Goal: Find specific page/section: Find specific page/section

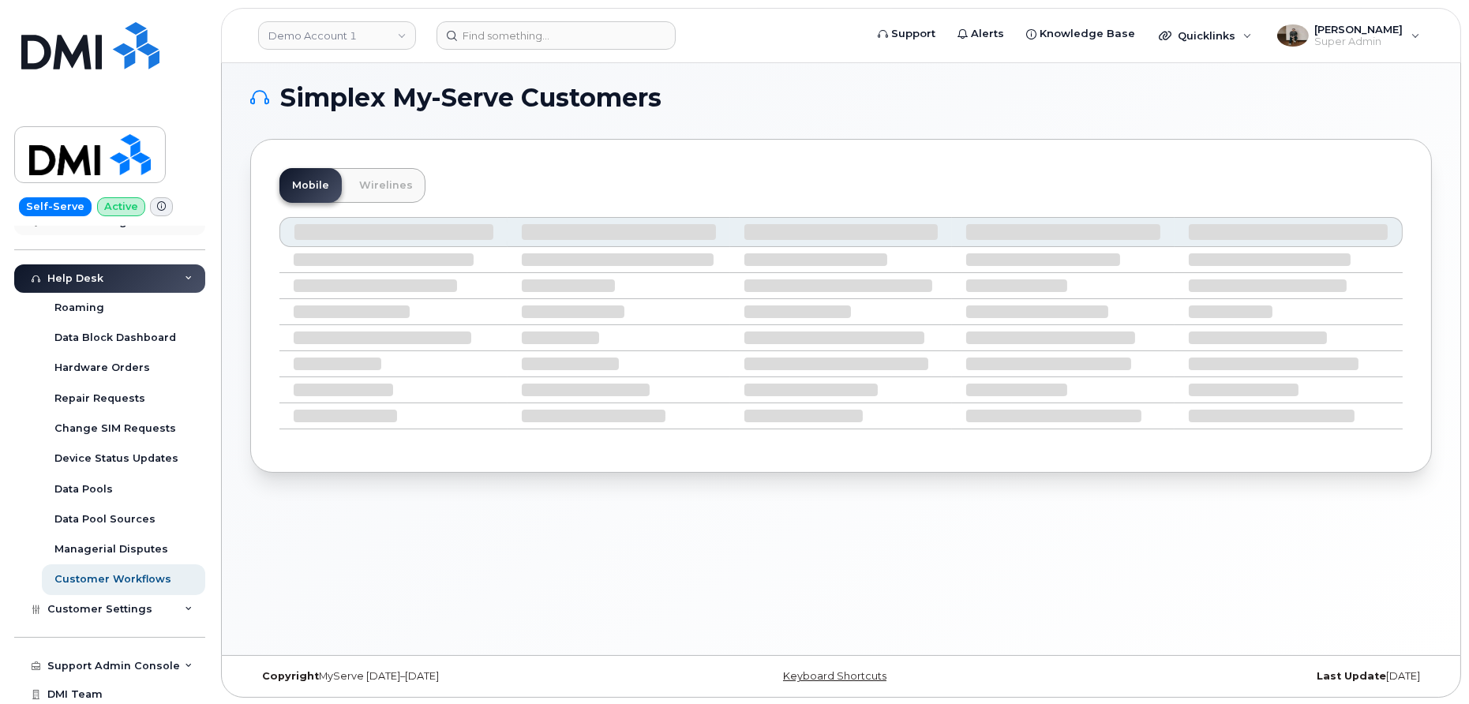
scroll to position [361, 0]
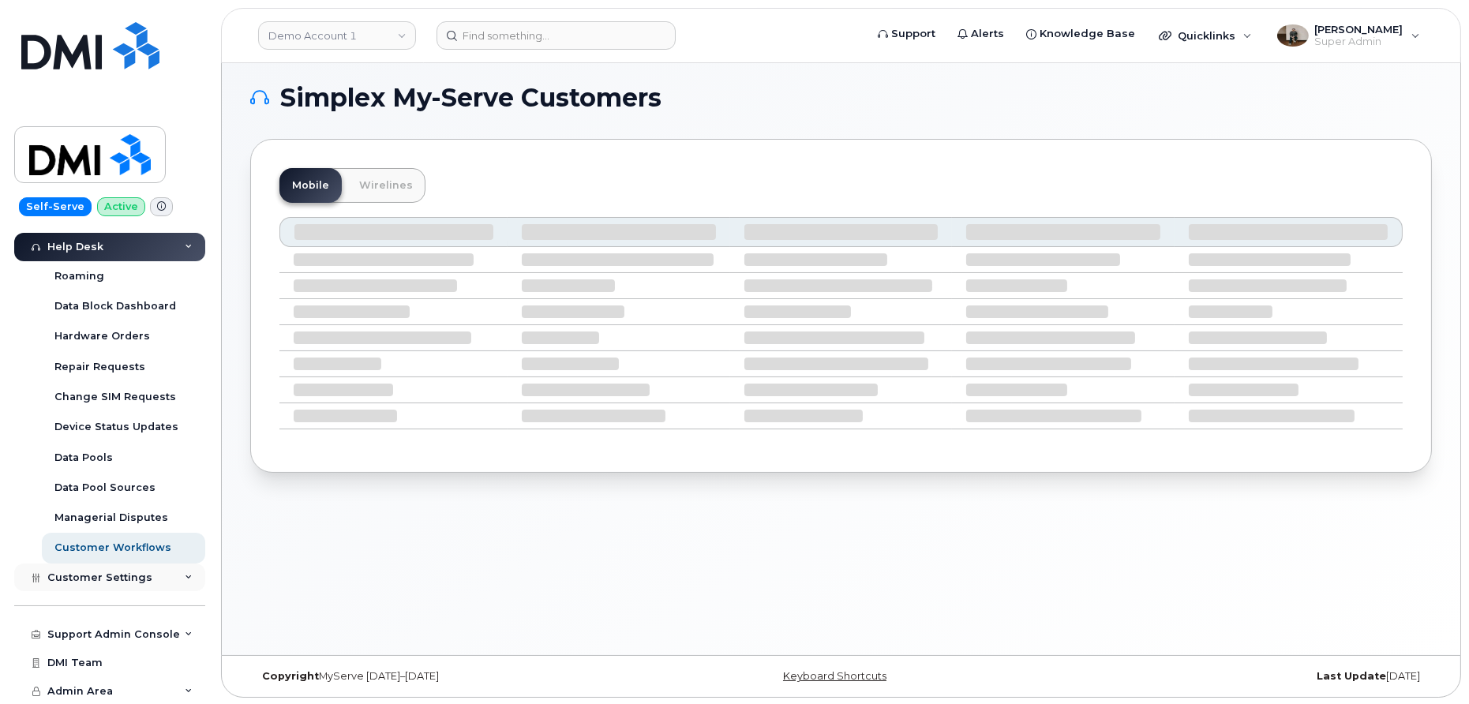
click at [101, 580] on span "Customer Settings" at bounding box center [99, 578] width 105 height 12
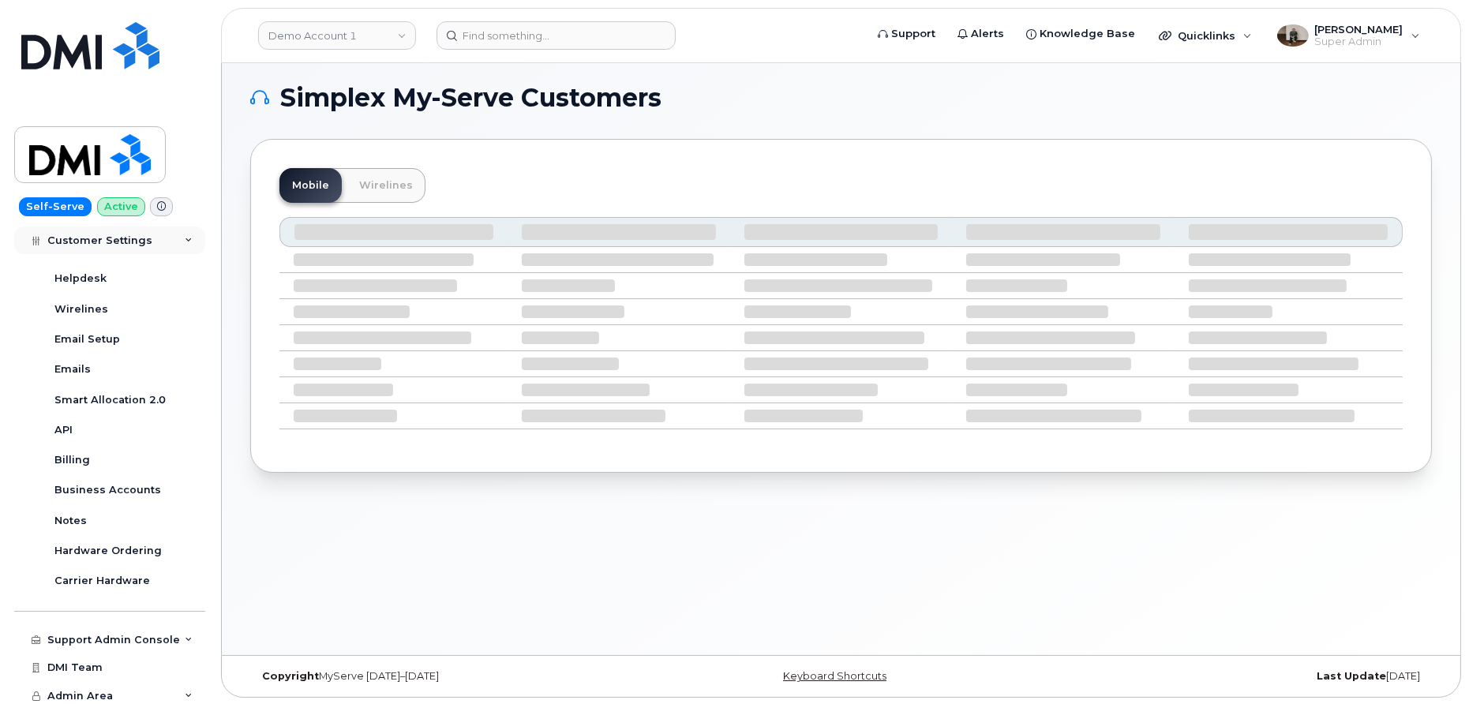
scroll to position [814, 0]
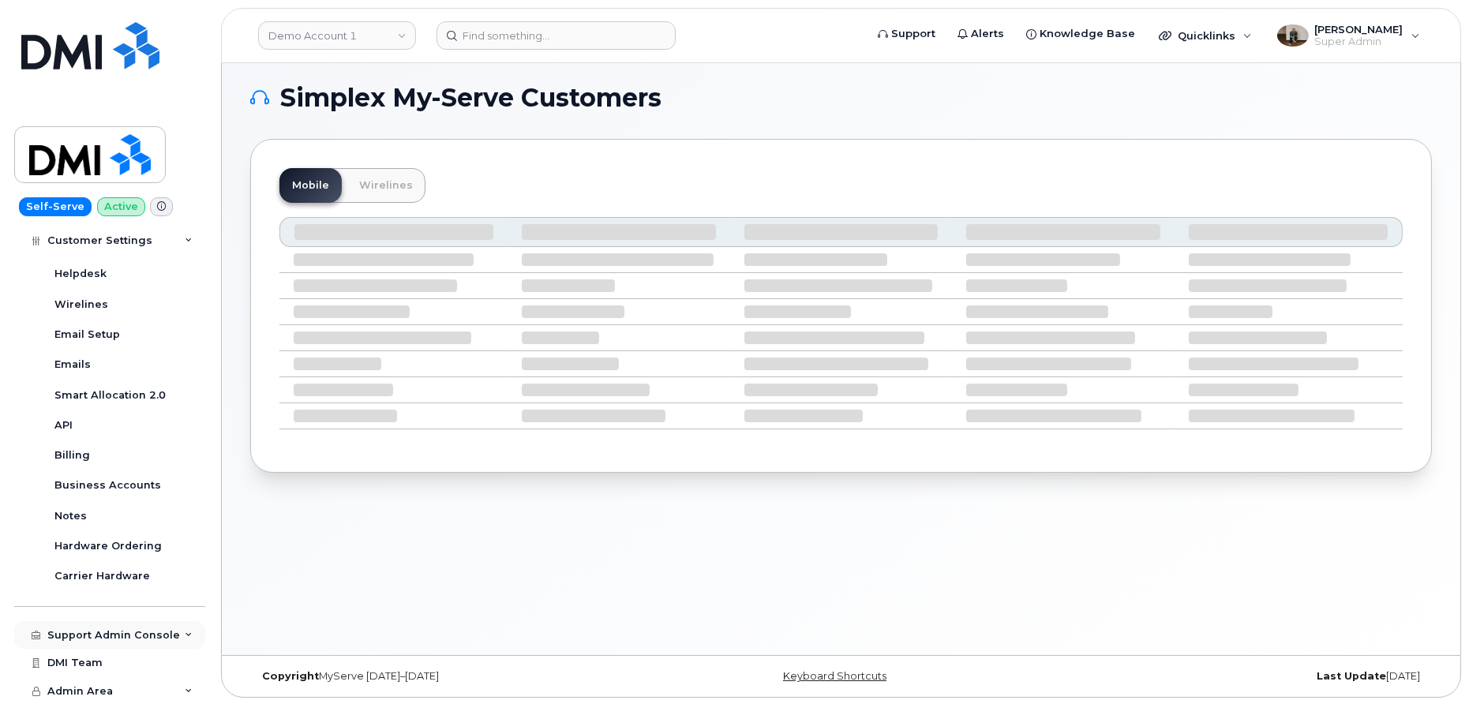
click at [100, 632] on div "Support Admin Console" at bounding box center [113, 635] width 133 height 13
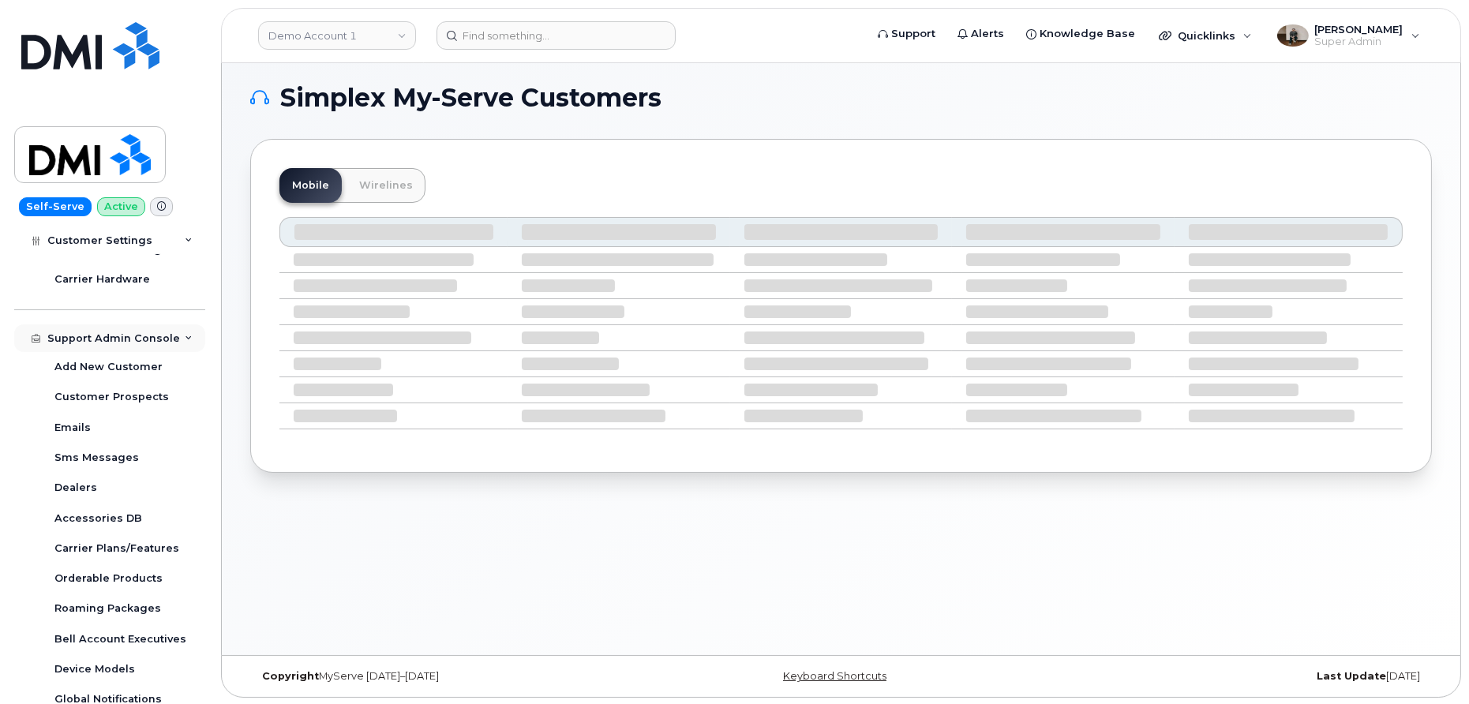
scroll to position [1120, 0]
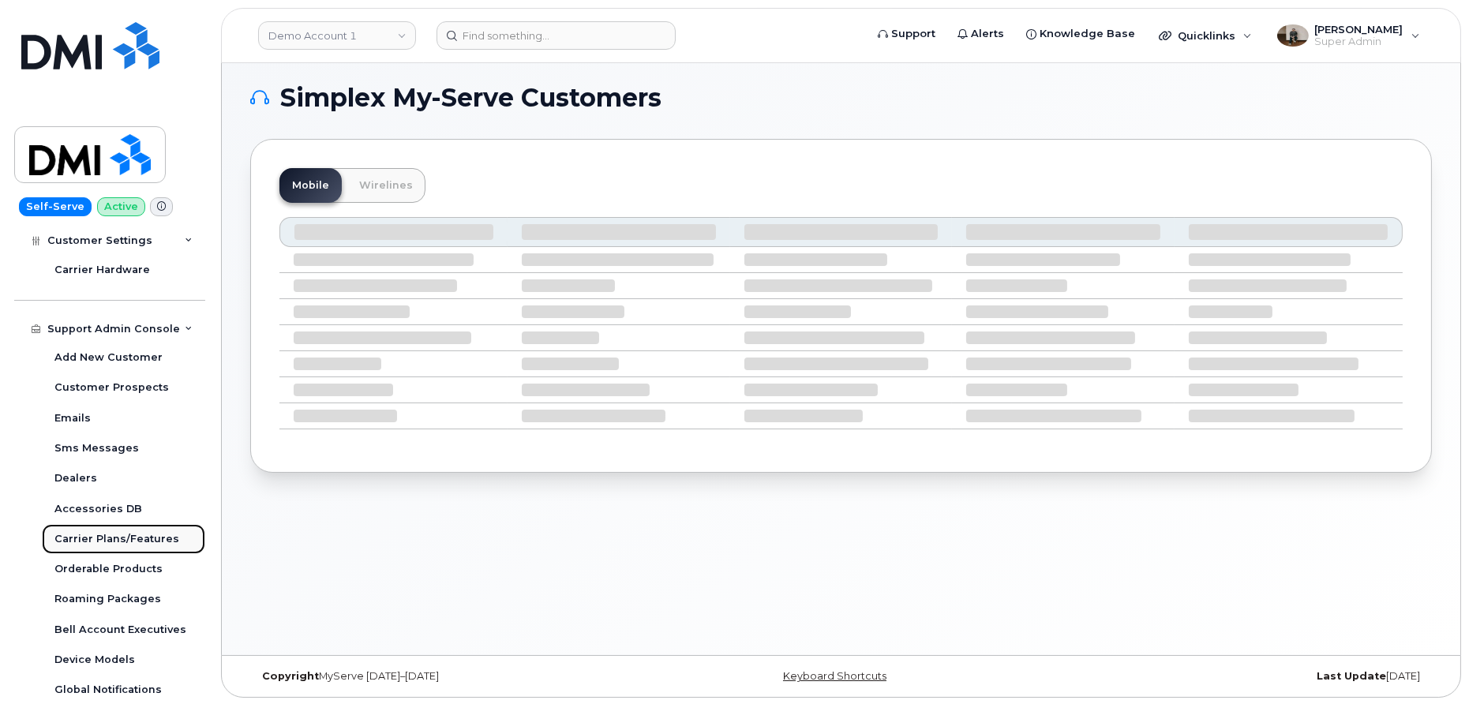
click at [115, 540] on div "Carrier Plans/Features" at bounding box center [116, 539] width 125 height 14
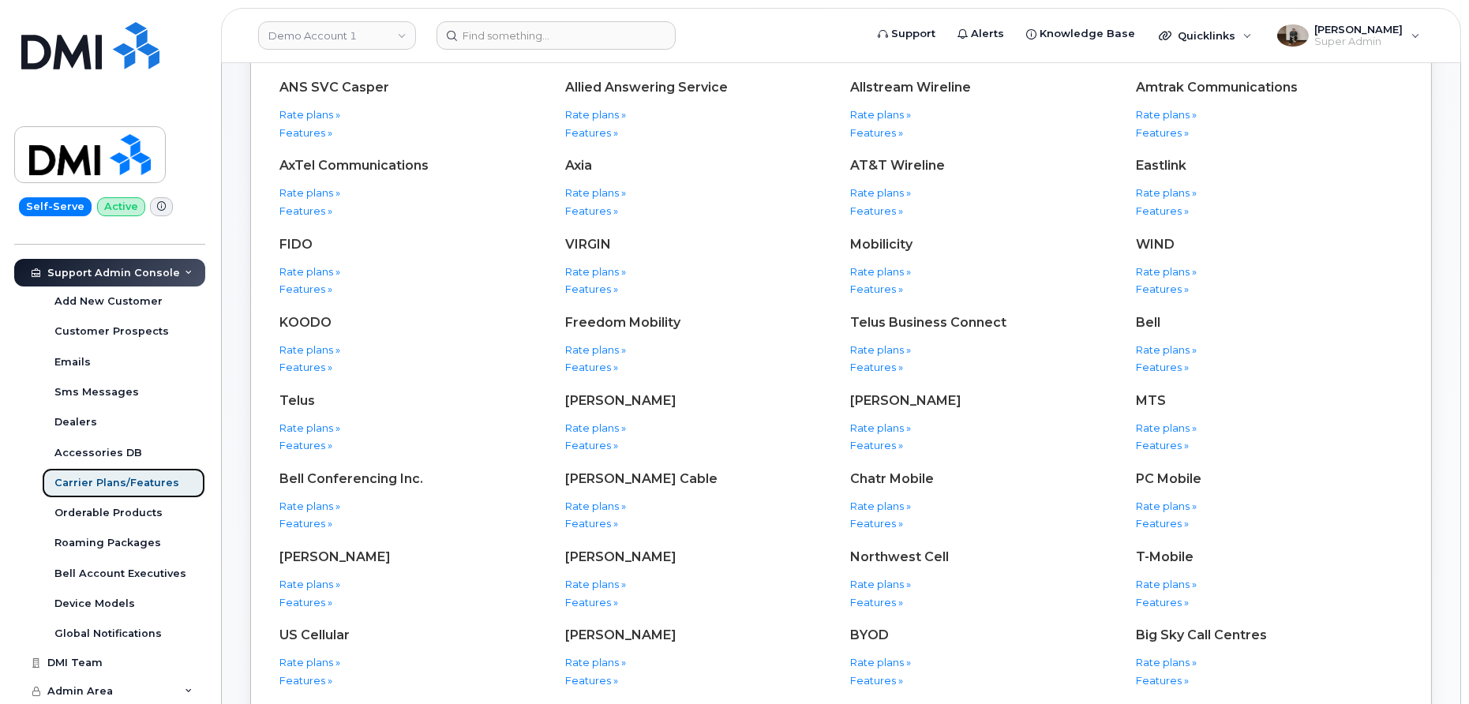
scroll to position [374, 0]
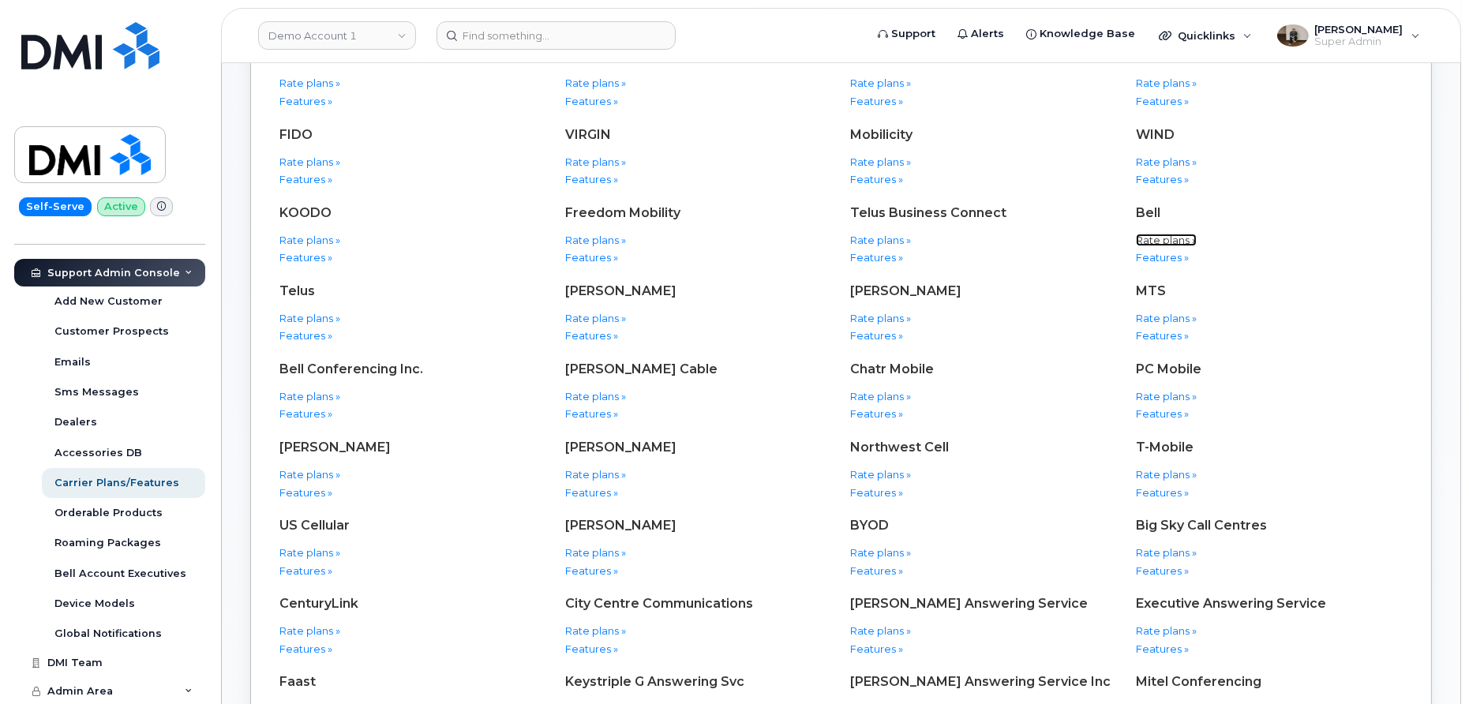
click at [1162, 240] on link "Rate plans »" at bounding box center [1166, 240] width 61 height 13
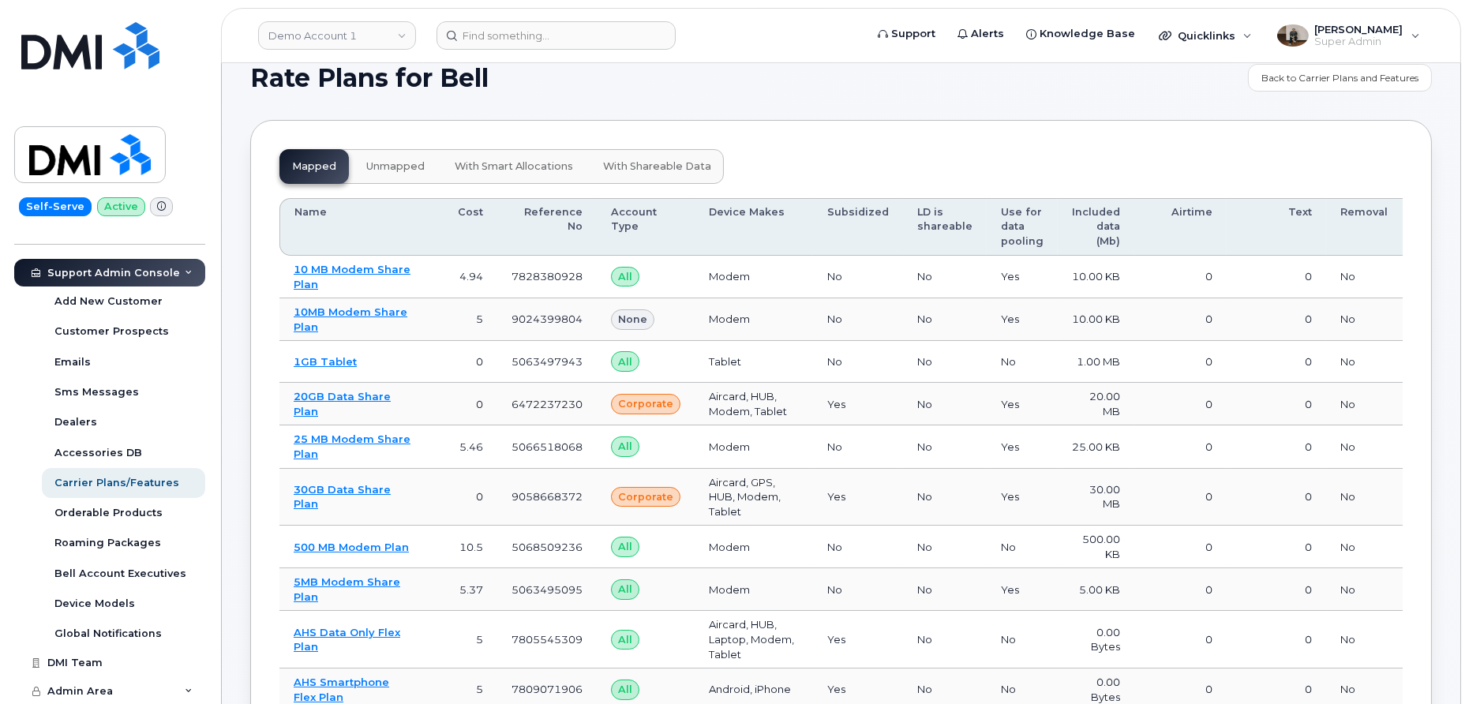
scroll to position [16, 0]
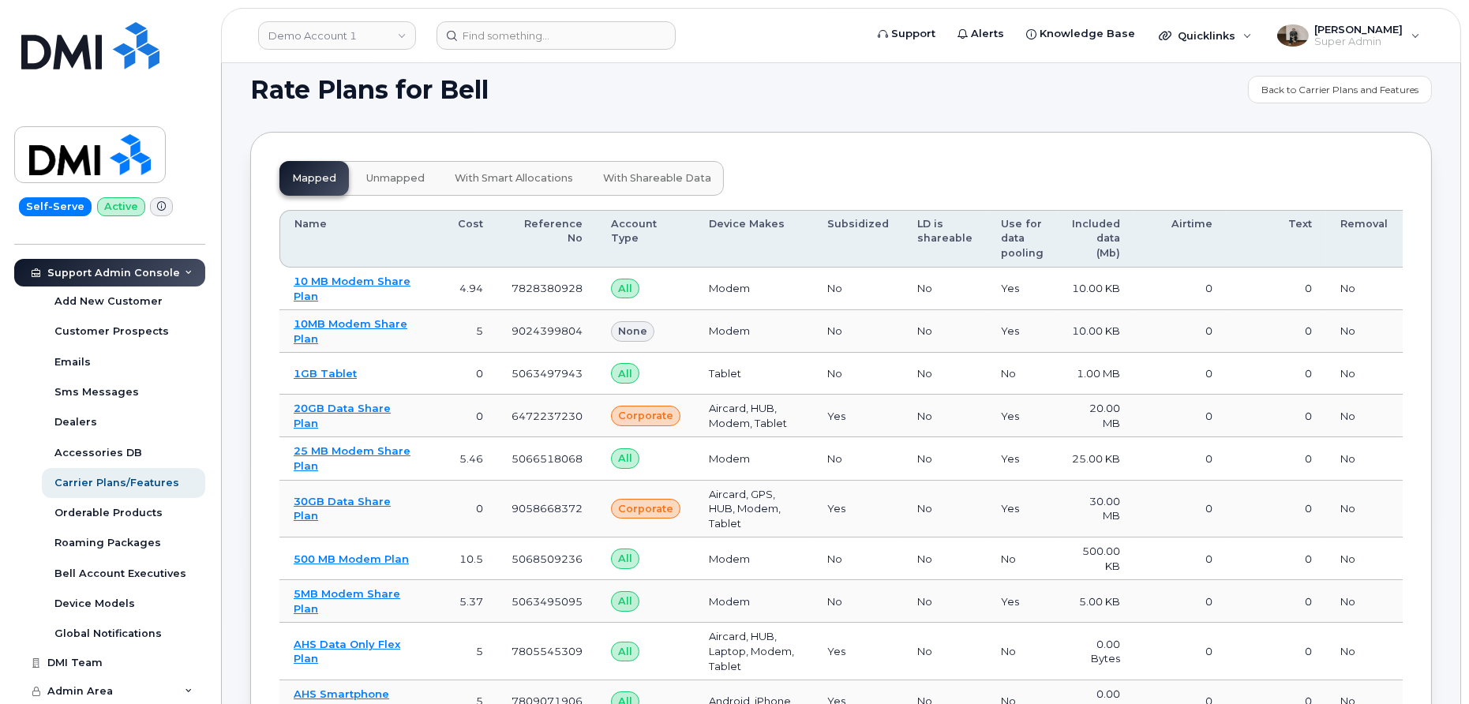
click at [377, 182] on span "unmapped" at bounding box center [395, 178] width 58 height 13
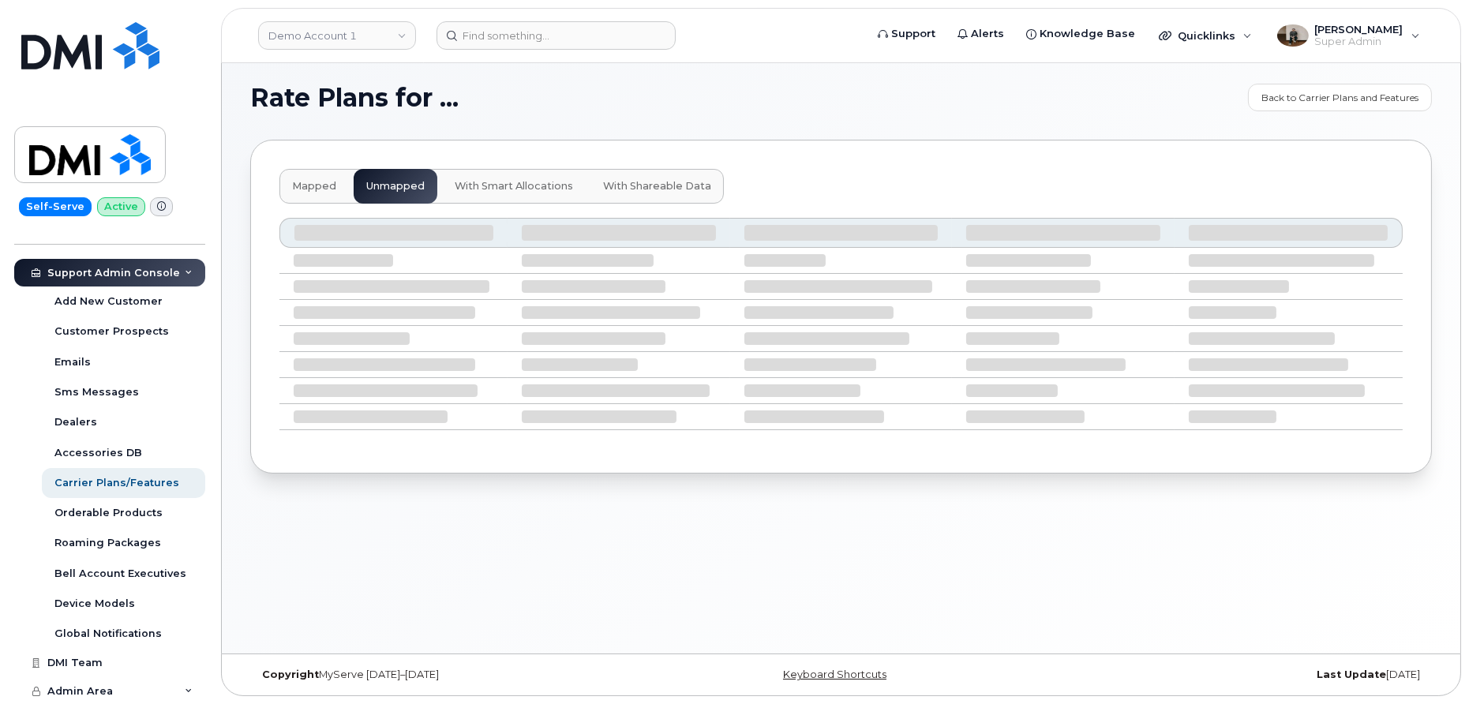
scroll to position [6, 0]
click at [310, 186] on span "mapped" at bounding box center [314, 188] width 44 height 13
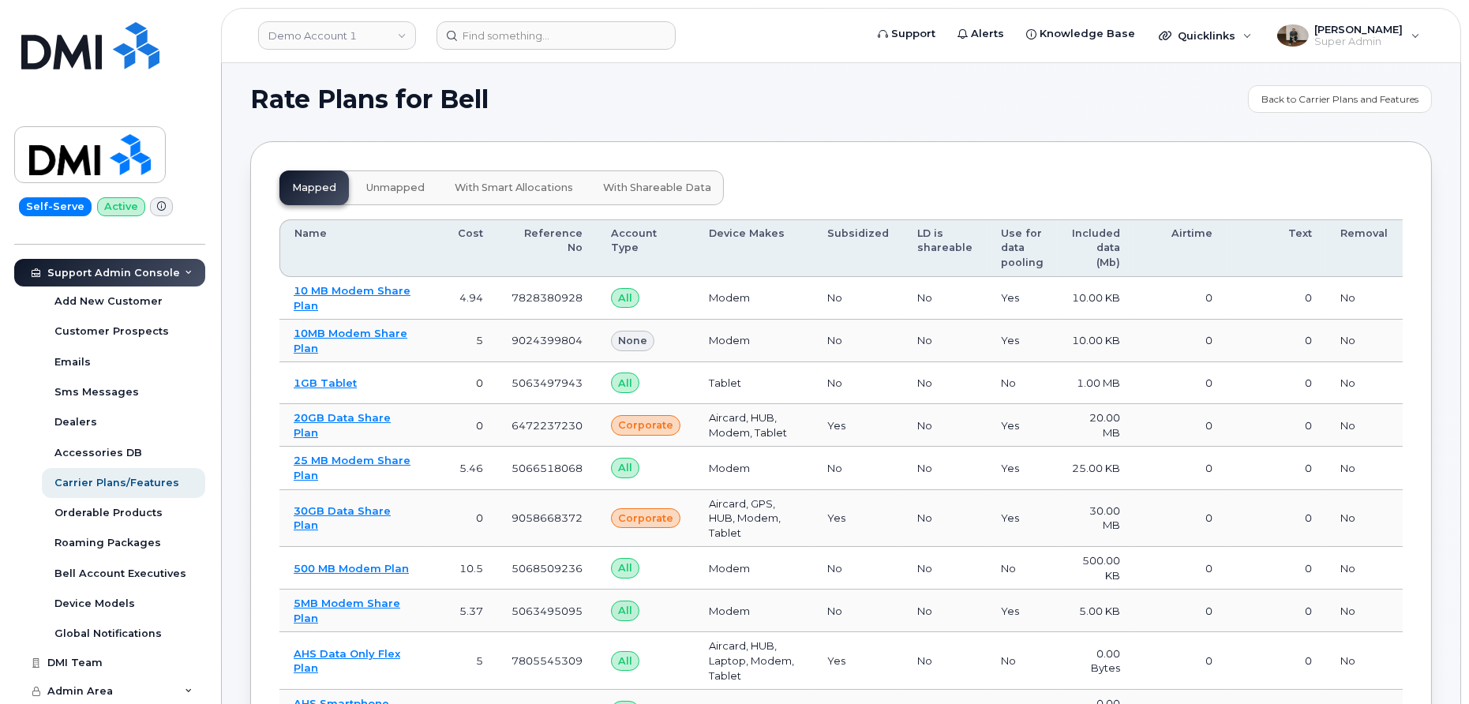
click at [406, 182] on span "unmapped" at bounding box center [395, 188] width 58 height 13
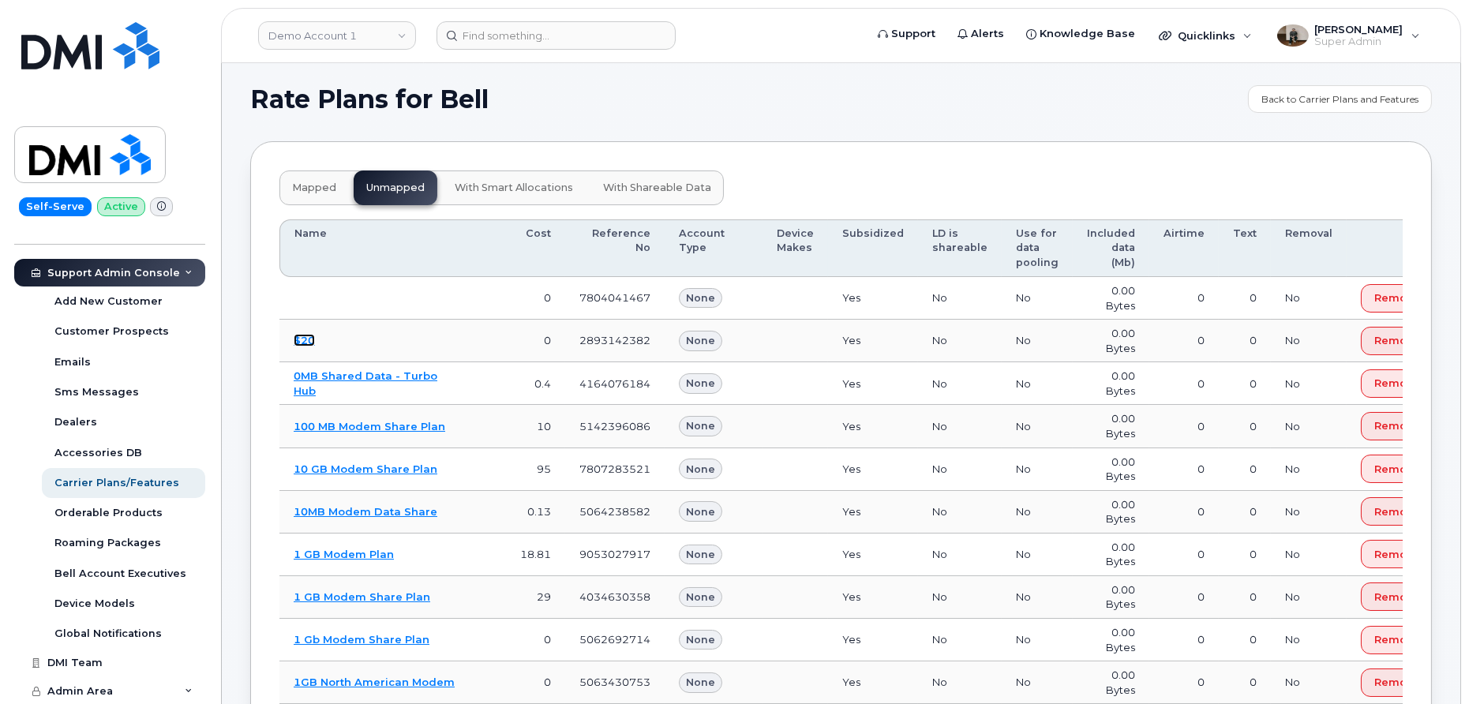
click at [308, 339] on link "$20" at bounding box center [304, 340] width 21 height 13
